Goal: Task Accomplishment & Management: Use online tool/utility

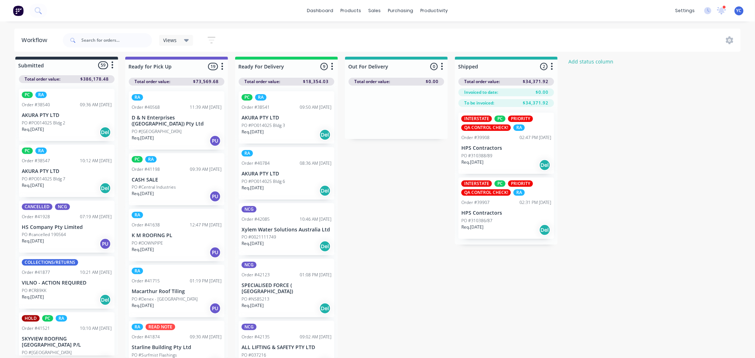
scroll to position [119, 0]
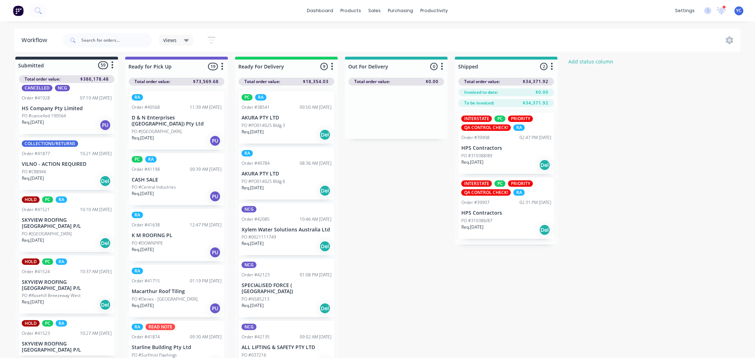
click at [54, 169] on div "PO #CR89KK" at bounding box center [67, 172] width 90 height 6
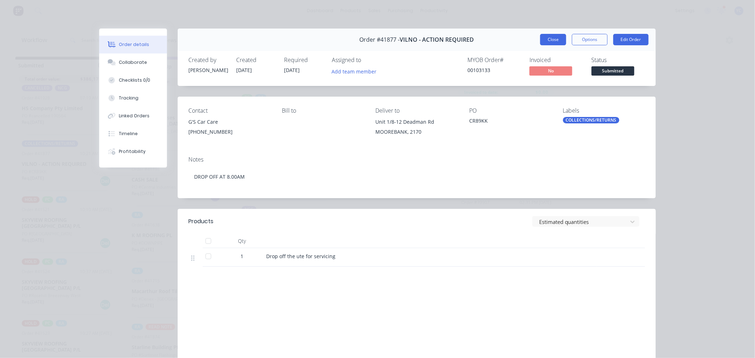
click at [544, 41] on button "Close" at bounding box center [554, 39] width 26 height 11
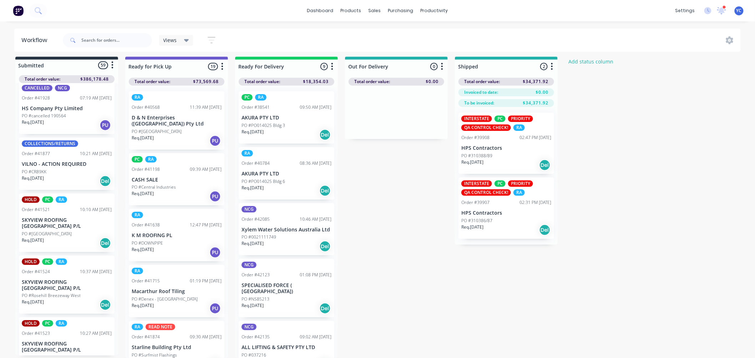
scroll to position [317, 0]
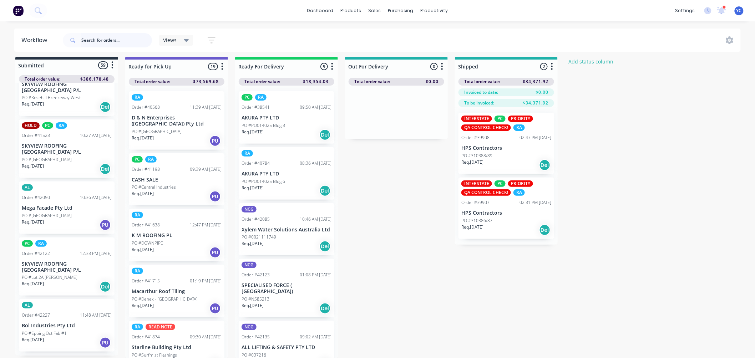
click at [97, 41] on input "text" at bounding box center [116, 40] width 71 height 14
click at [272, 29] on header "Workflow Views Save new view None (Default) edit AL edit ALL edit BB & TH edit …" at bounding box center [377, 40] width 727 height 23
click at [208, 40] on icon "button" at bounding box center [212, 40] width 8 height 9
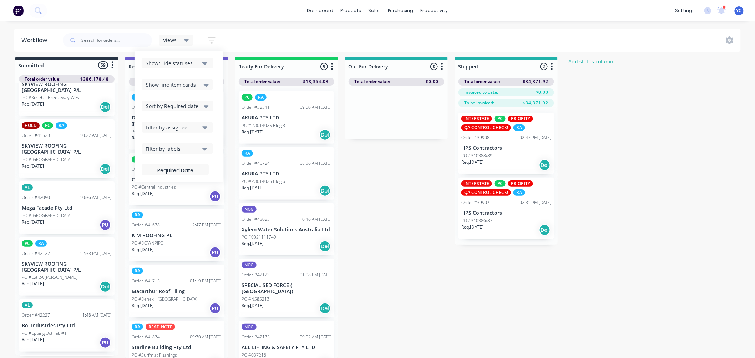
click at [196, 149] on div "Filter by labels" at bounding box center [173, 148] width 54 height 7
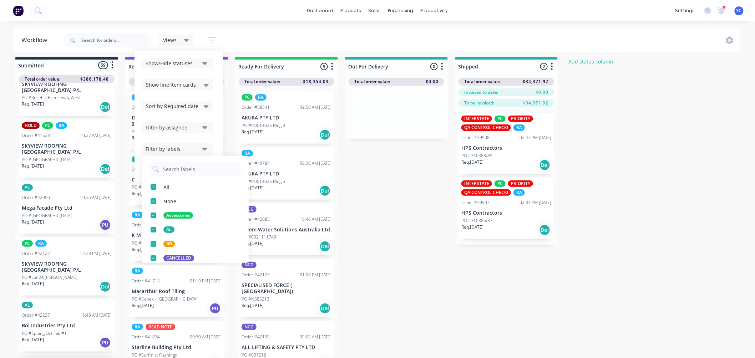
scroll to position [0, 0]
click at [152, 188] on div "button" at bounding box center [153, 188] width 14 height 14
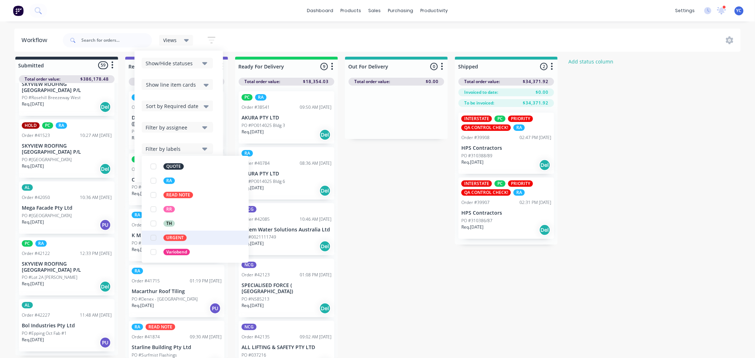
click at [154, 237] on div "button" at bounding box center [153, 238] width 14 height 14
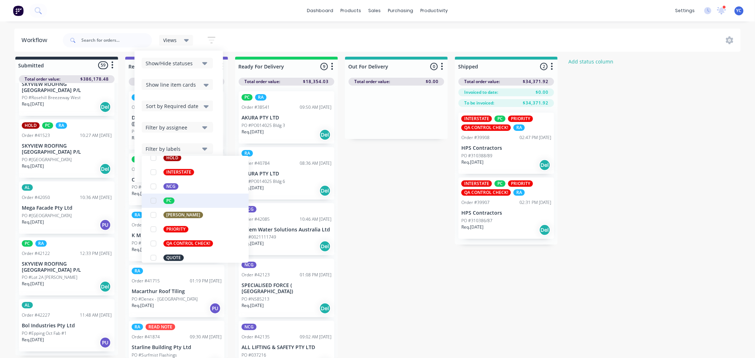
scroll to position [198, 0]
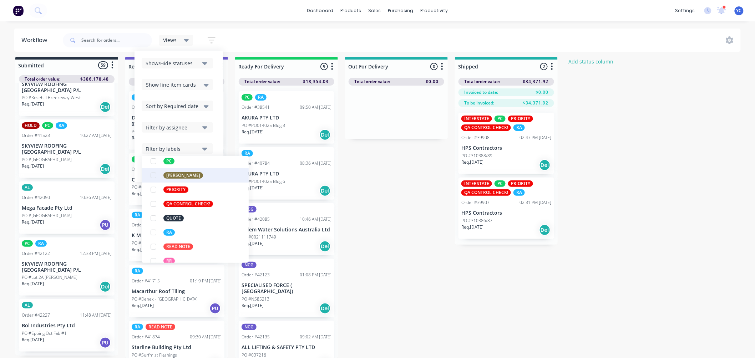
click at [154, 175] on div "button" at bounding box center [153, 176] width 14 height 14
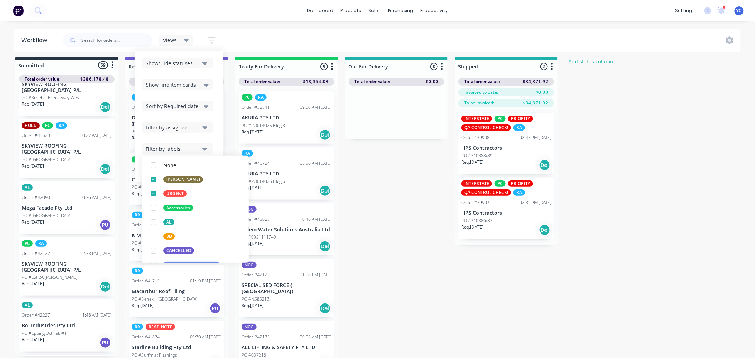
scroll to position [0, 0]
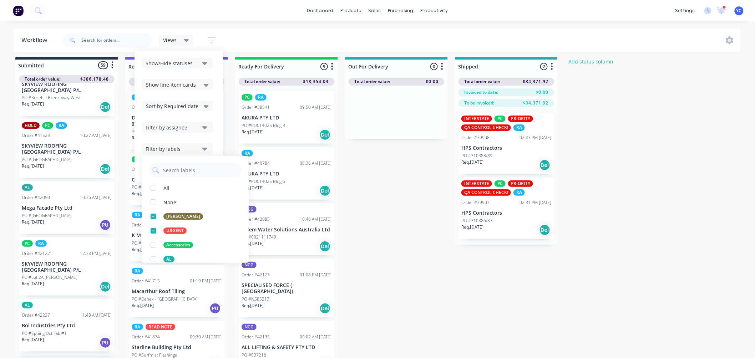
click at [291, 36] on div "Views Save new view None (Default) edit AL edit ALL edit BB & TH edit NCG edit …" at bounding box center [401, 40] width 680 height 21
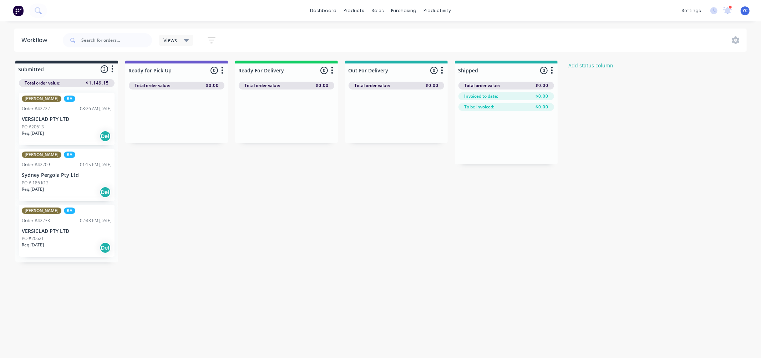
click at [211, 39] on icon "button" at bounding box center [212, 40] width 8 height 9
click at [236, 31] on div "Views Save new view None (Default) edit AL edit ALL edit BB & TH edit NCG edit …" at bounding box center [404, 40] width 686 height 21
click at [211, 40] on icon "button" at bounding box center [212, 40] width 6 height 1
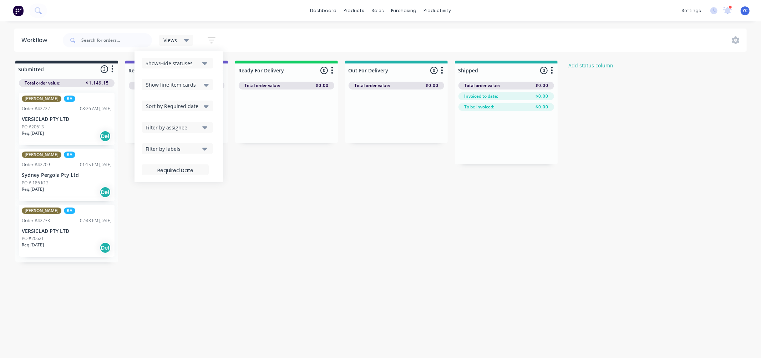
click at [186, 148] on div "Filter by labels" at bounding box center [173, 148] width 54 height 7
click at [154, 187] on div "button" at bounding box center [153, 188] width 14 height 14
click at [263, 38] on div "Views Save new view None (Default) edit AL edit ALL edit BB & TH edit NCG edit …" at bounding box center [404, 40] width 686 height 21
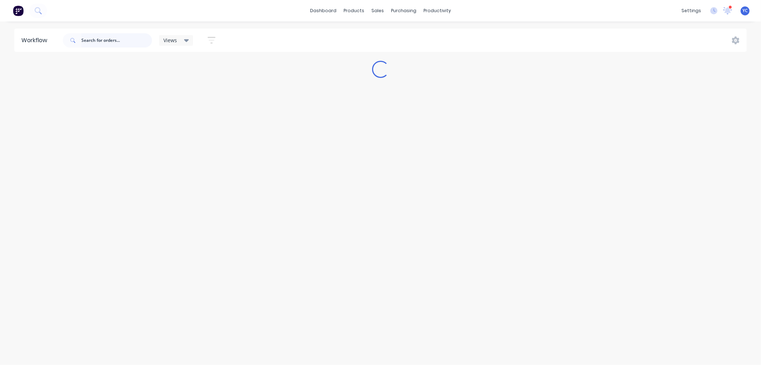
click at [97, 41] on input "text" at bounding box center [116, 40] width 71 height 14
type input "remake"
